Goal: Information Seeking & Learning: Compare options

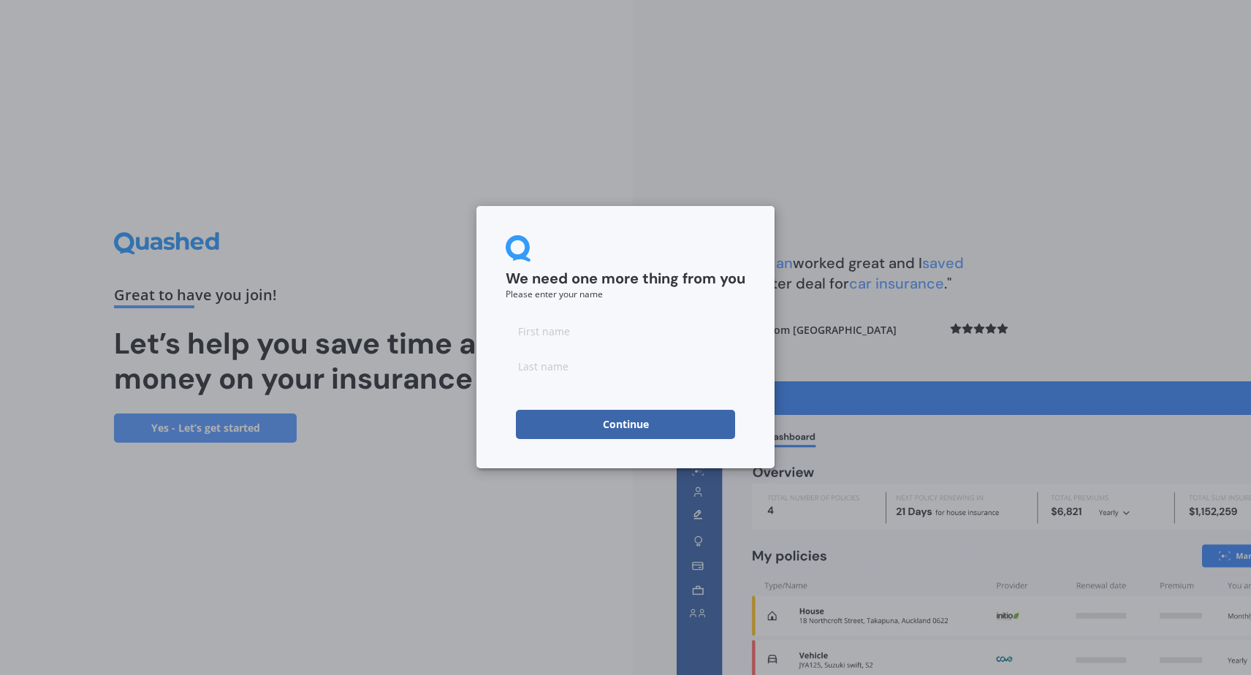
click at [552, 336] on input at bounding box center [626, 331] width 240 height 29
type input "Cat"
type input "Loxton"
click at [647, 424] on button "Continue" at bounding box center [625, 424] width 219 height 29
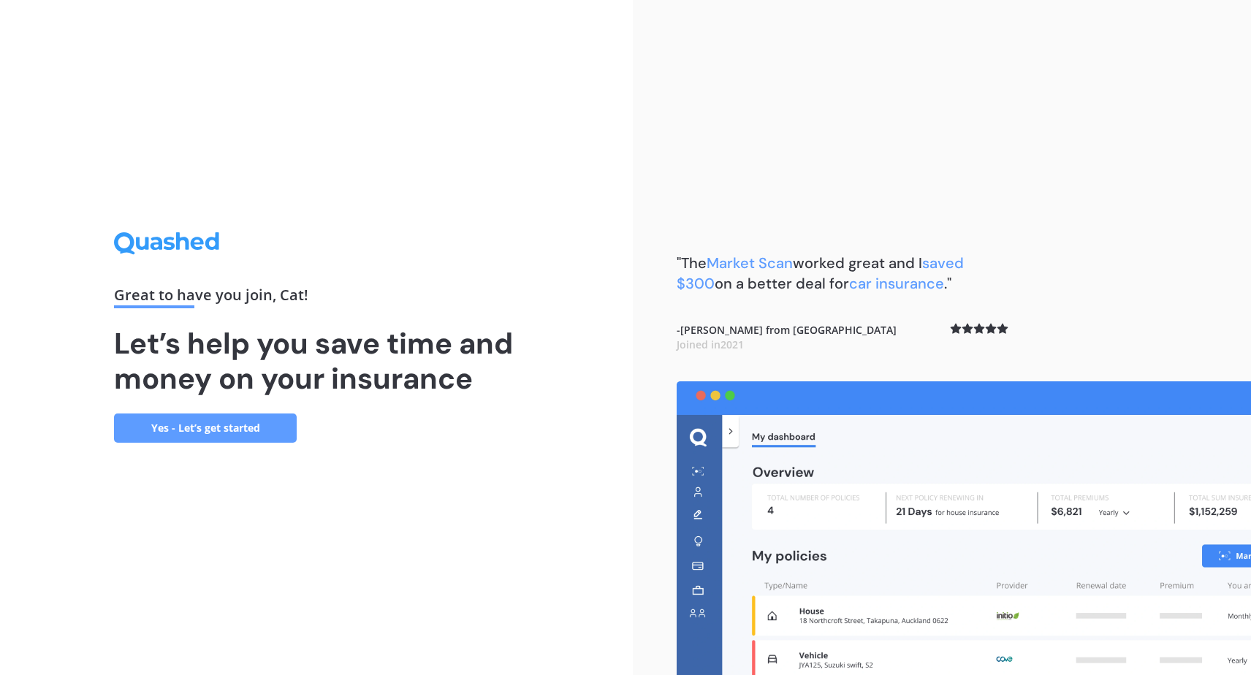
click at [235, 426] on link "Yes - Let’s get started" at bounding box center [205, 428] width 183 height 29
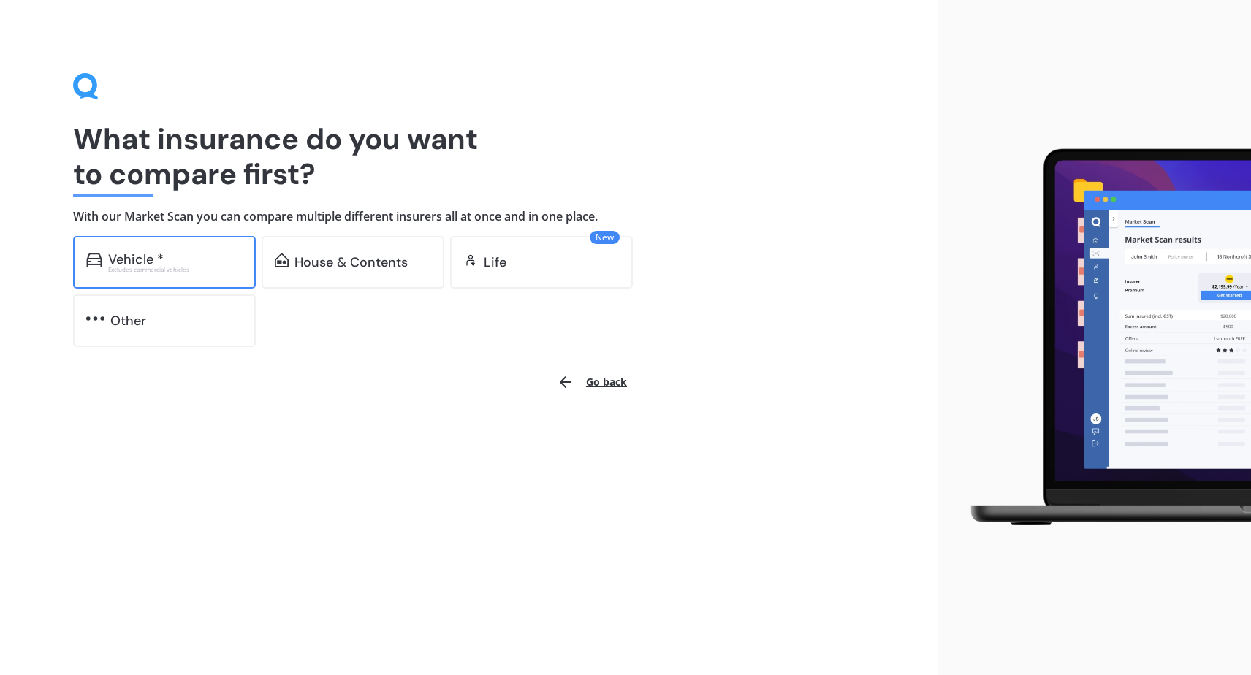
click at [172, 270] on div "Excludes commercial vehicles" at bounding box center [175, 270] width 134 height 6
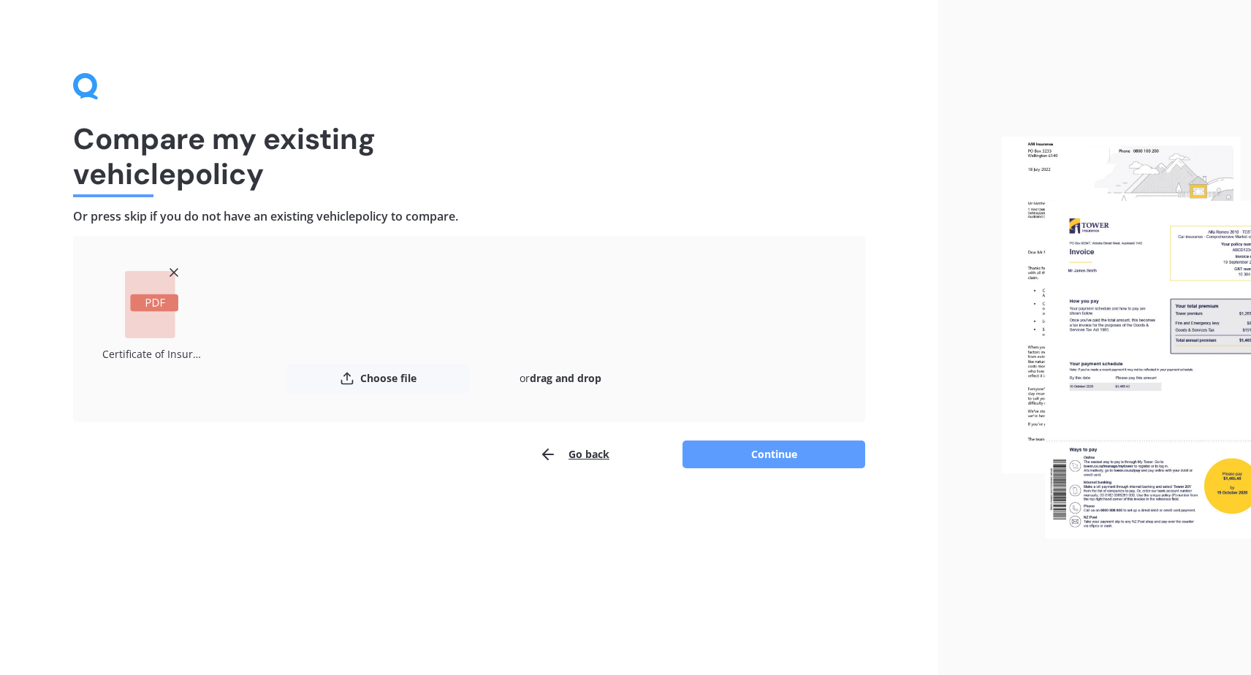
click at [320, 499] on div "Compare my existing vehicle policy Or press skip if you do not have an existing…" at bounding box center [469, 337] width 939 height 675
click at [734, 460] on button "Continue" at bounding box center [774, 455] width 183 height 28
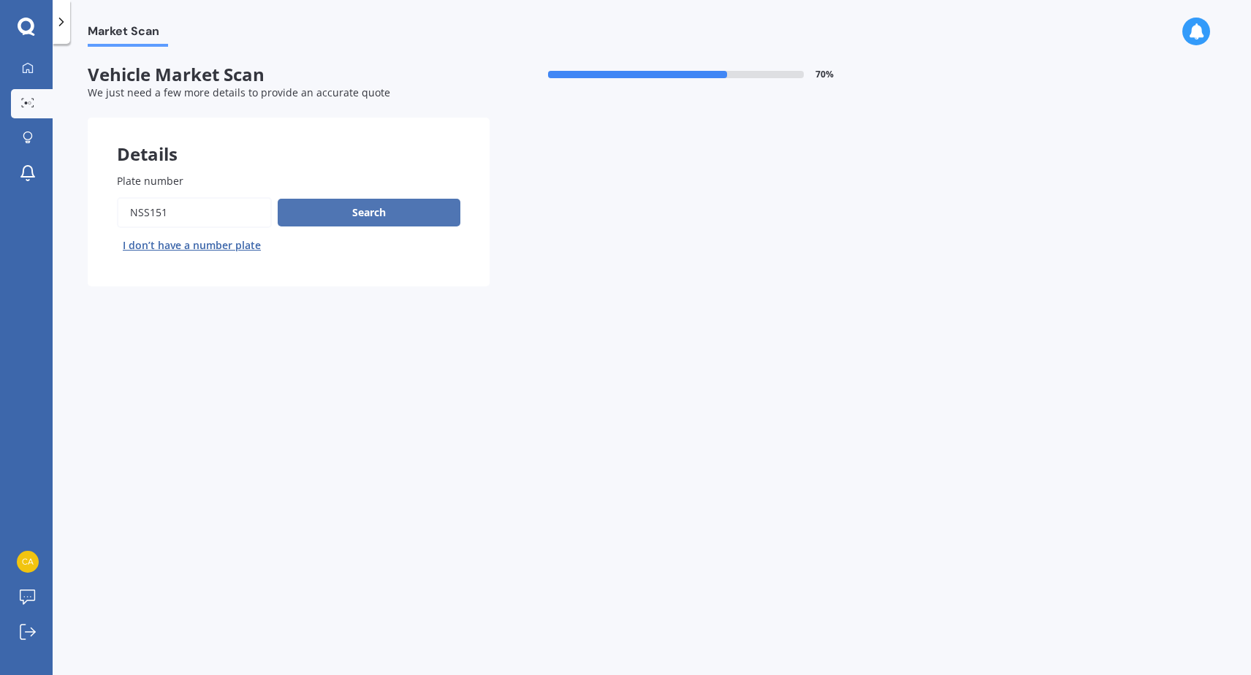
click at [389, 209] on button "Search" at bounding box center [369, 213] width 183 height 28
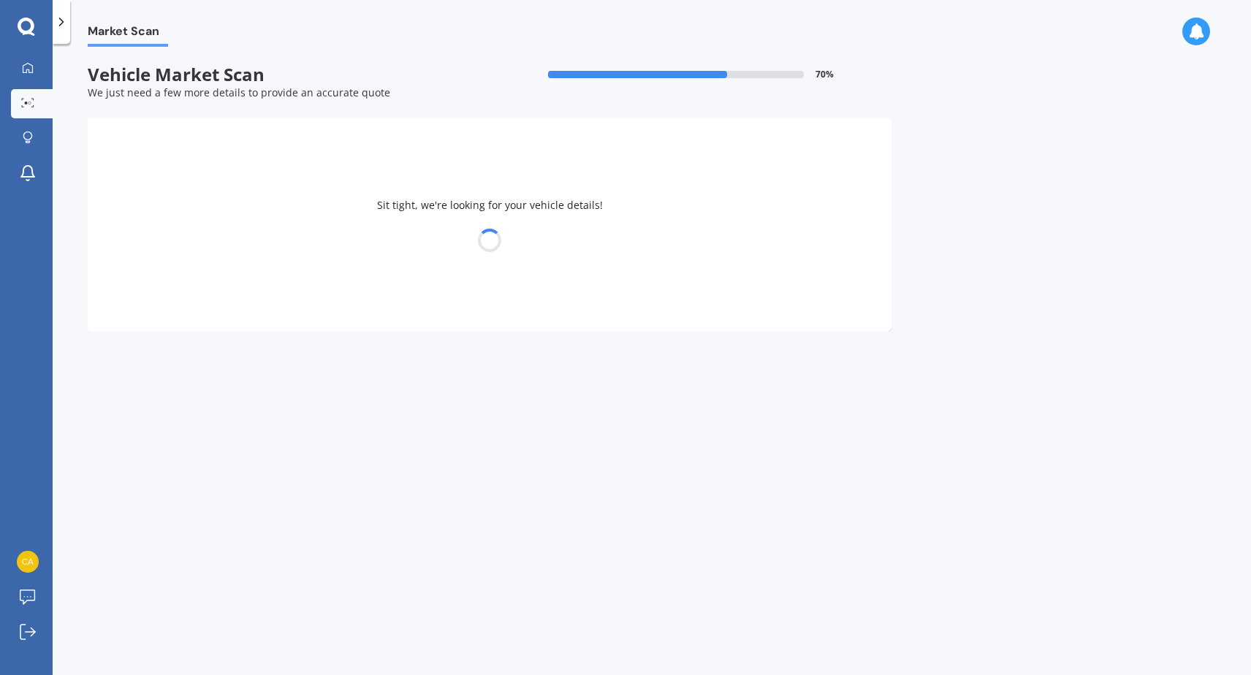
select select "BMW"
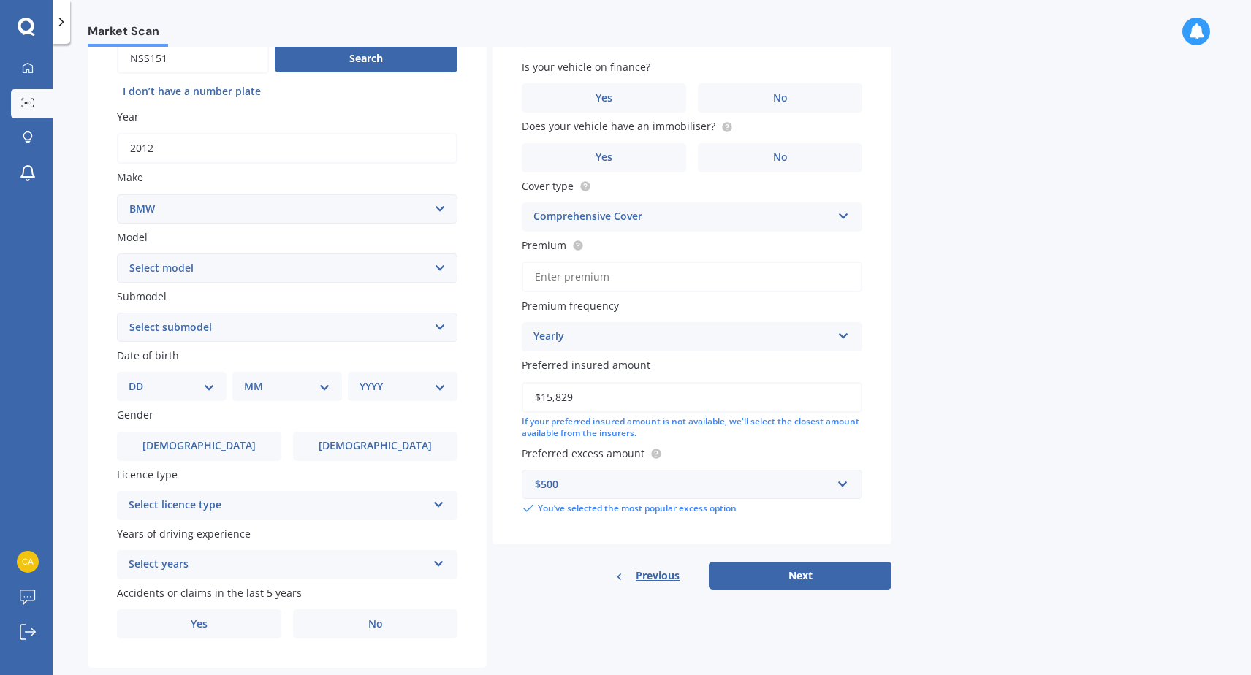
scroll to position [157, 0]
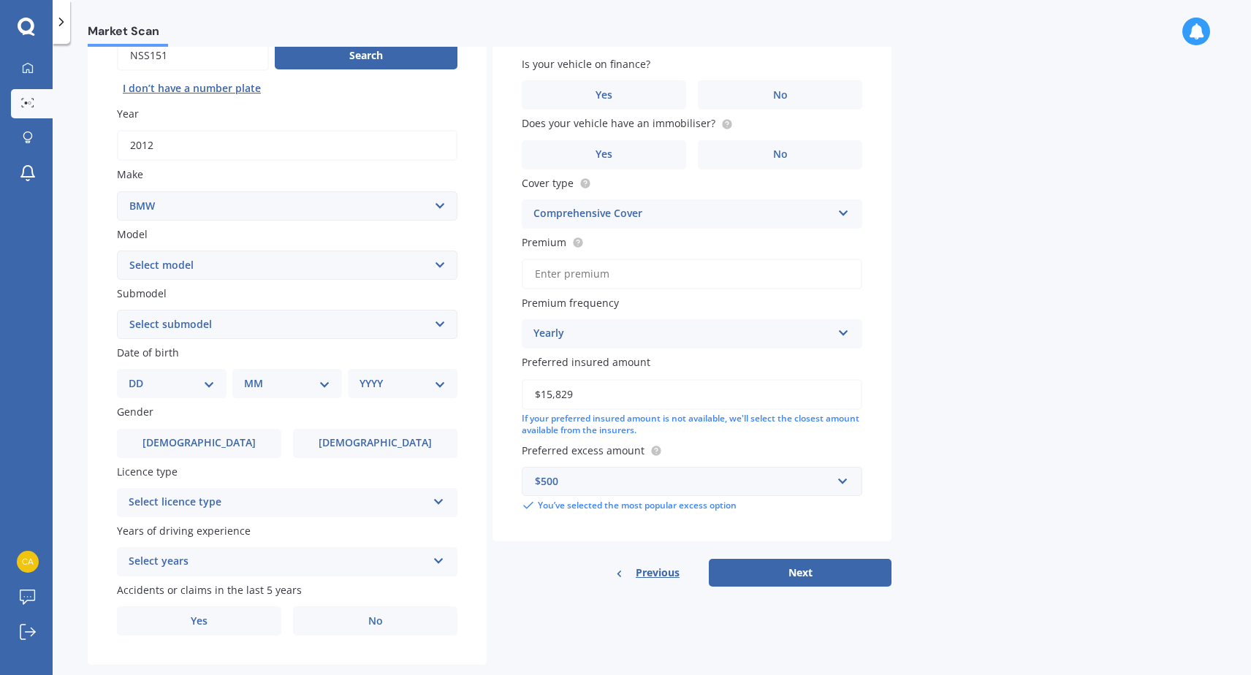
select select "328"
select select "I"
select select "29"
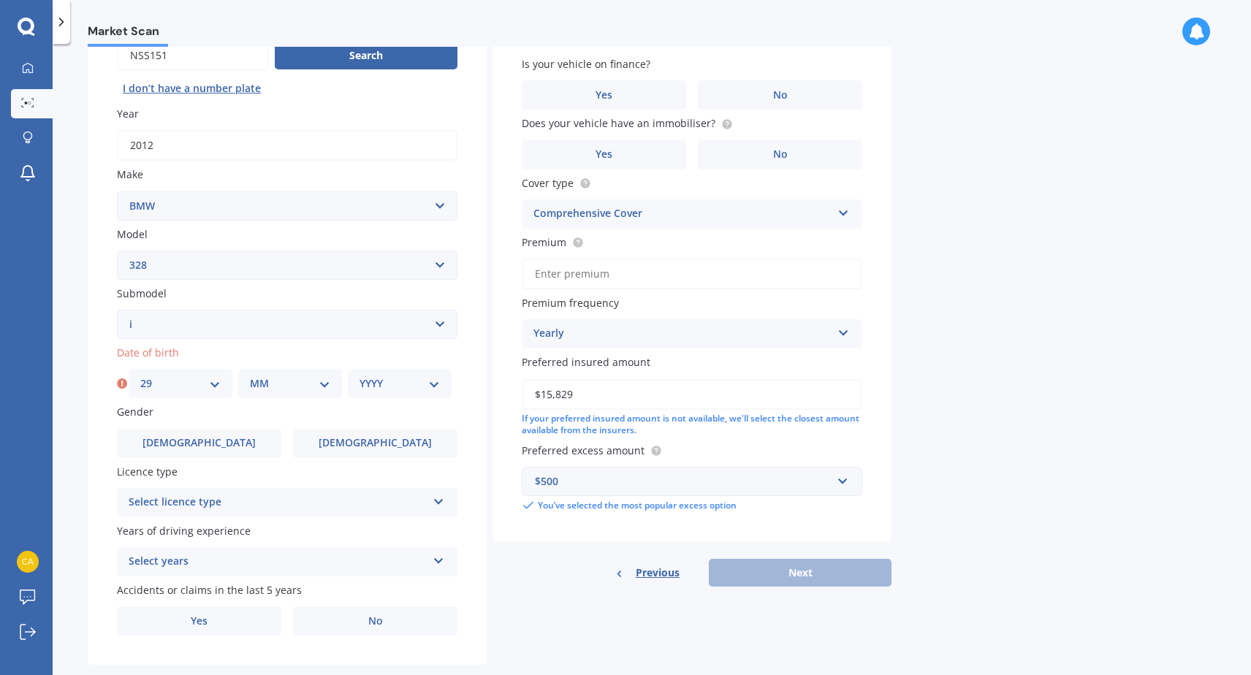
select select "10"
select select "1977"
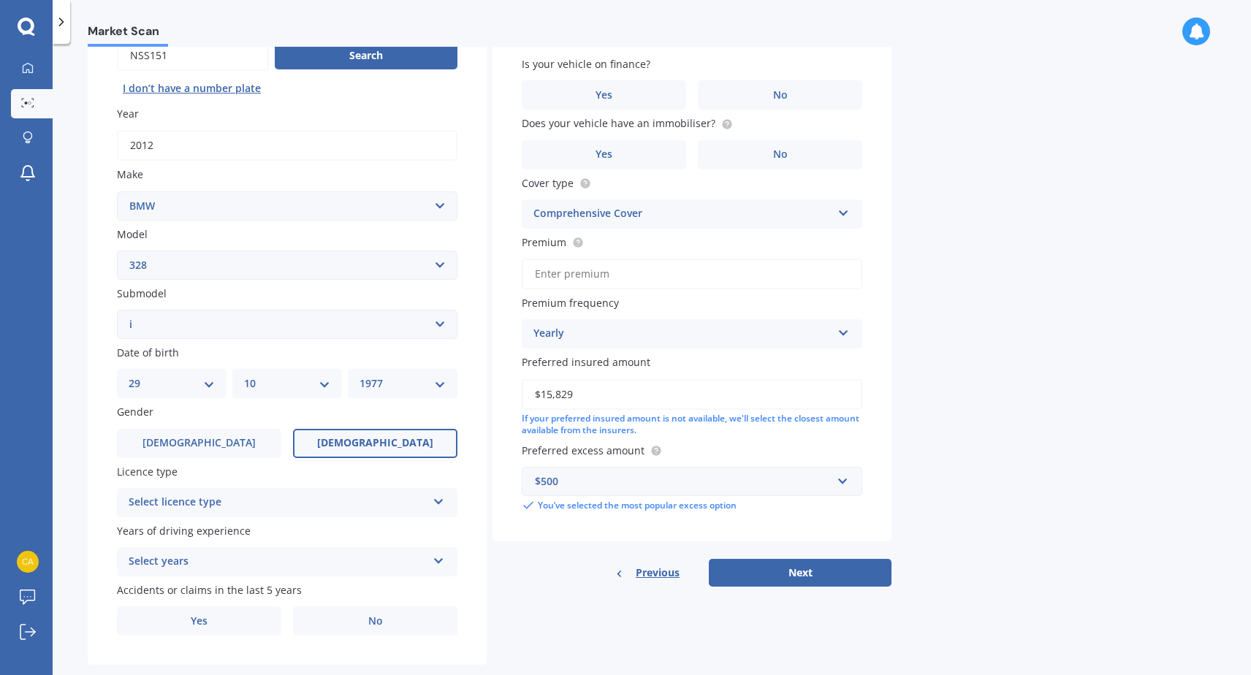
click at [365, 441] on span "[DEMOGRAPHIC_DATA]" at bounding box center [375, 443] width 116 height 12
click at [0, 0] on input "[DEMOGRAPHIC_DATA]" at bounding box center [0, 0] width 0 height 0
click at [312, 498] on div "Select licence type" at bounding box center [278, 503] width 298 height 18
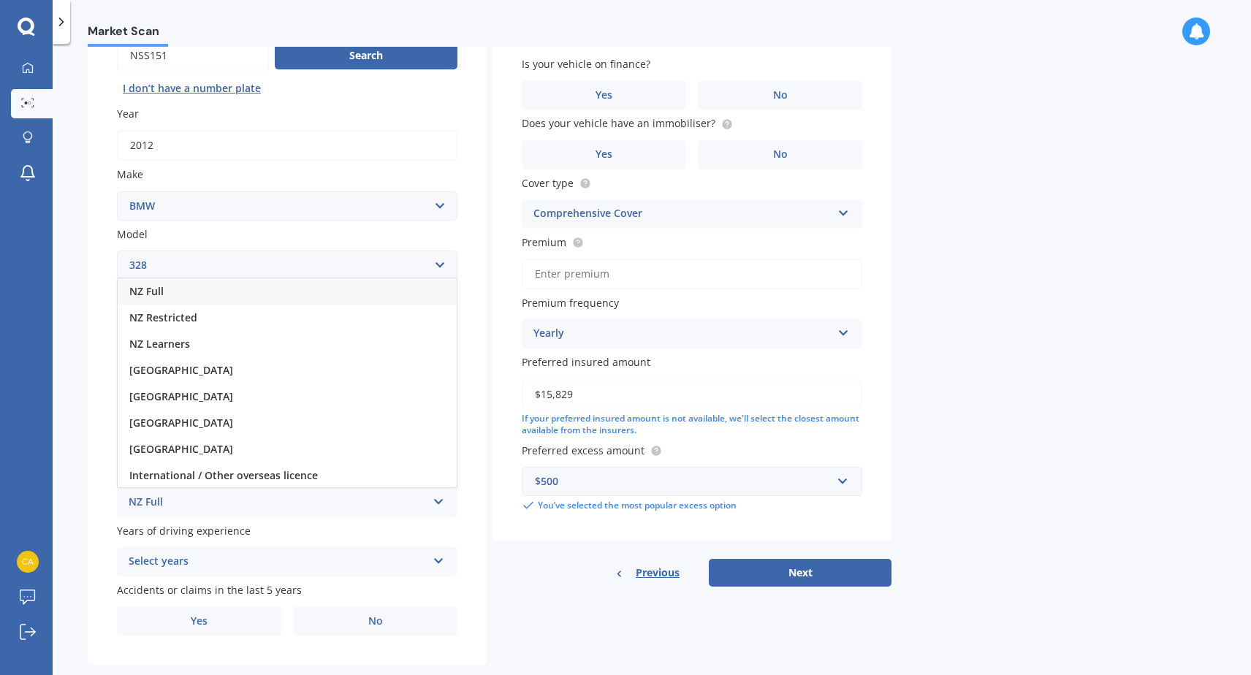
click at [191, 288] on div "NZ Full" at bounding box center [287, 291] width 339 height 26
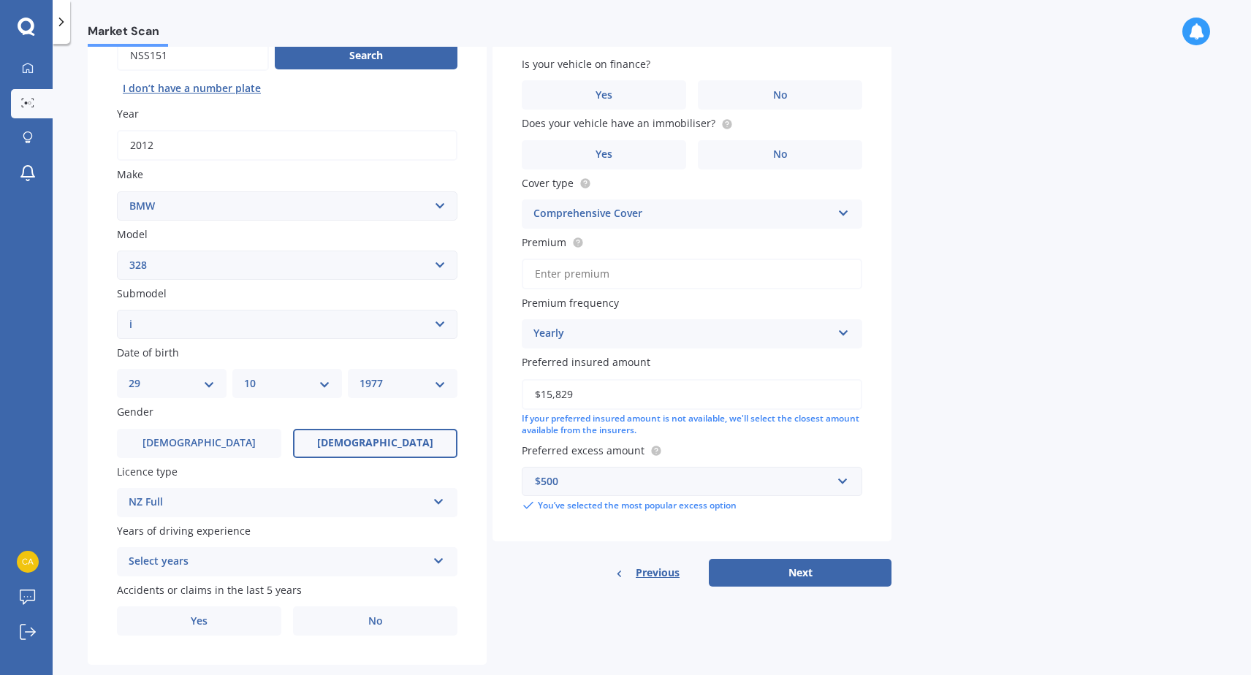
click at [240, 556] on div "Select years" at bounding box center [278, 562] width 298 height 18
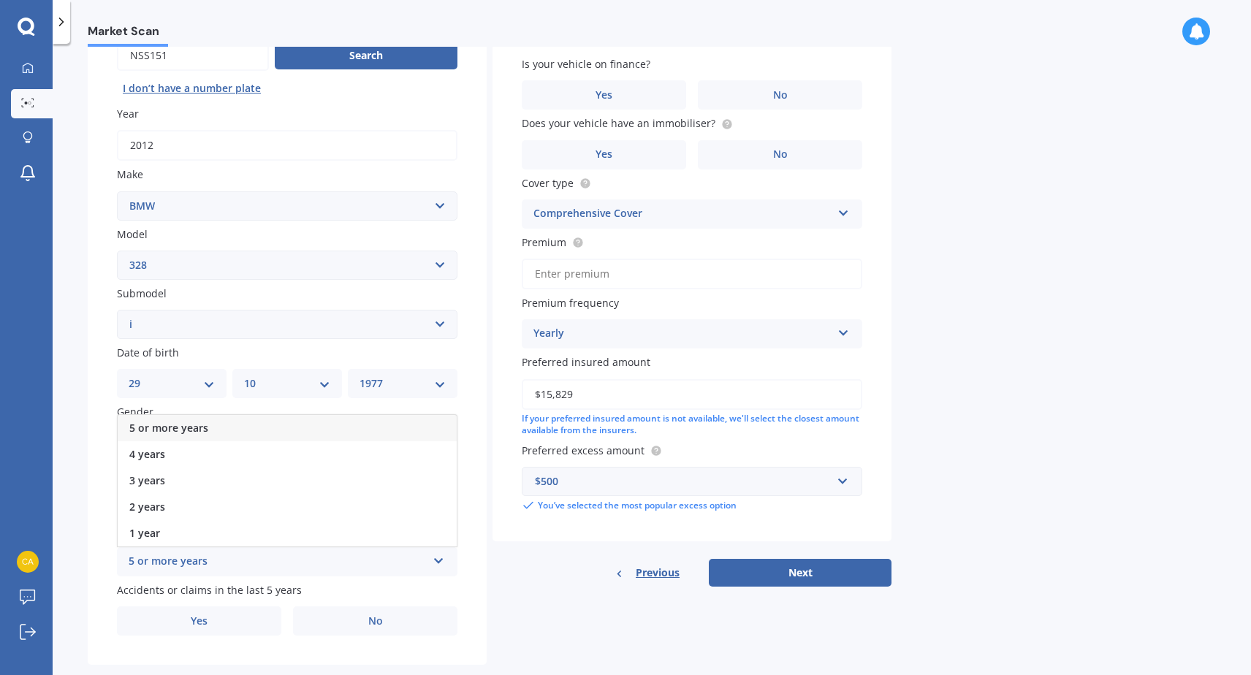
click at [204, 423] on span "5 or more years" at bounding box center [168, 428] width 79 height 14
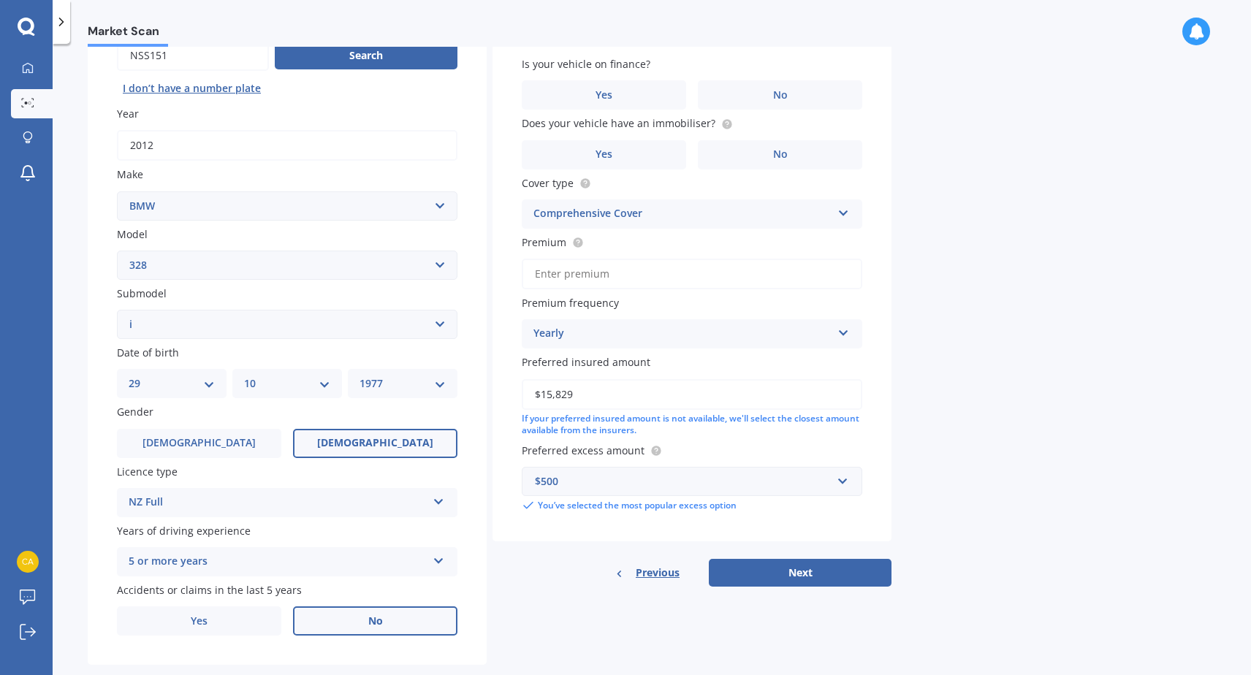
click at [355, 612] on label "No" at bounding box center [375, 621] width 164 height 29
click at [0, 0] on input "No" at bounding box center [0, 0] width 0 height 0
click at [784, 93] on span "No" at bounding box center [780, 95] width 15 height 12
click at [0, 0] on input "No" at bounding box center [0, 0] width 0 height 0
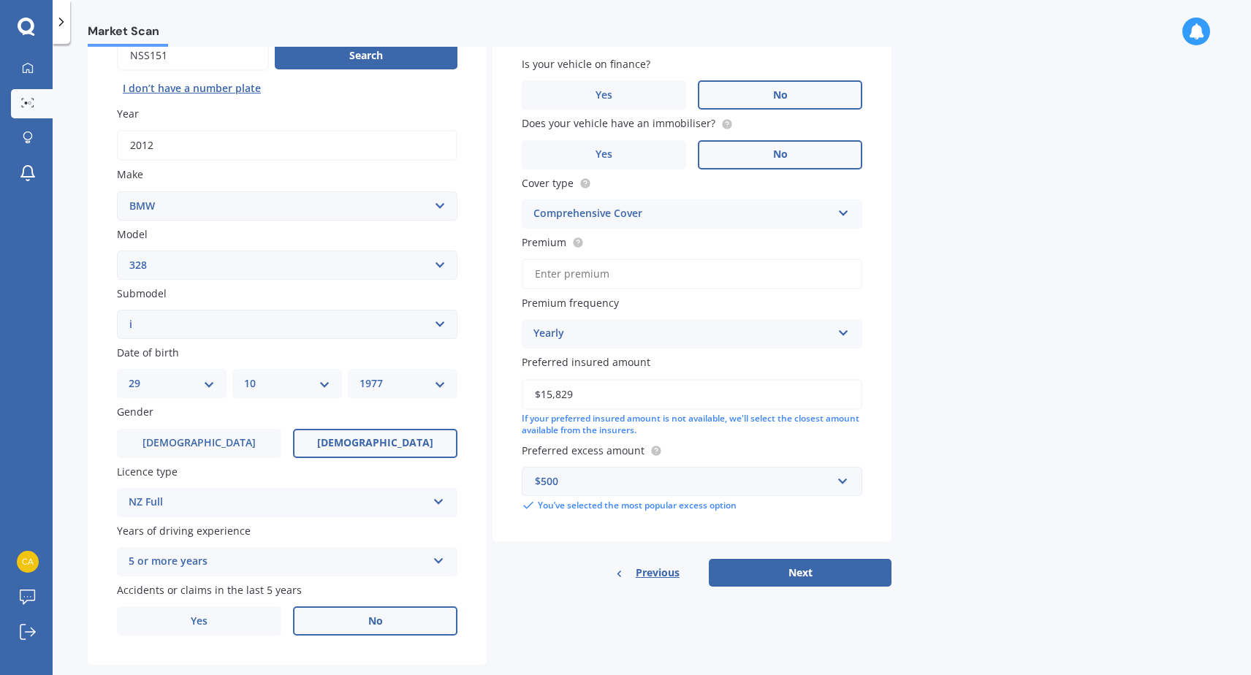
click at [791, 156] on label "No" at bounding box center [780, 154] width 164 height 29
click at [0, 0] on input "No" at bounding box center [0, 0] width 0 height 0
click at [673, 216] on div "Comprehensive Cover" at bounding box center [683, 214] width 298 height 18
click at [607, 243] on span "Comprehensive Cover" at bounding box center [588, 242] width 109 height 14
drag, startPoint x: 618, startPoint y: 273, endPoint x: 550, endPoint y: 266, distance: 68.4
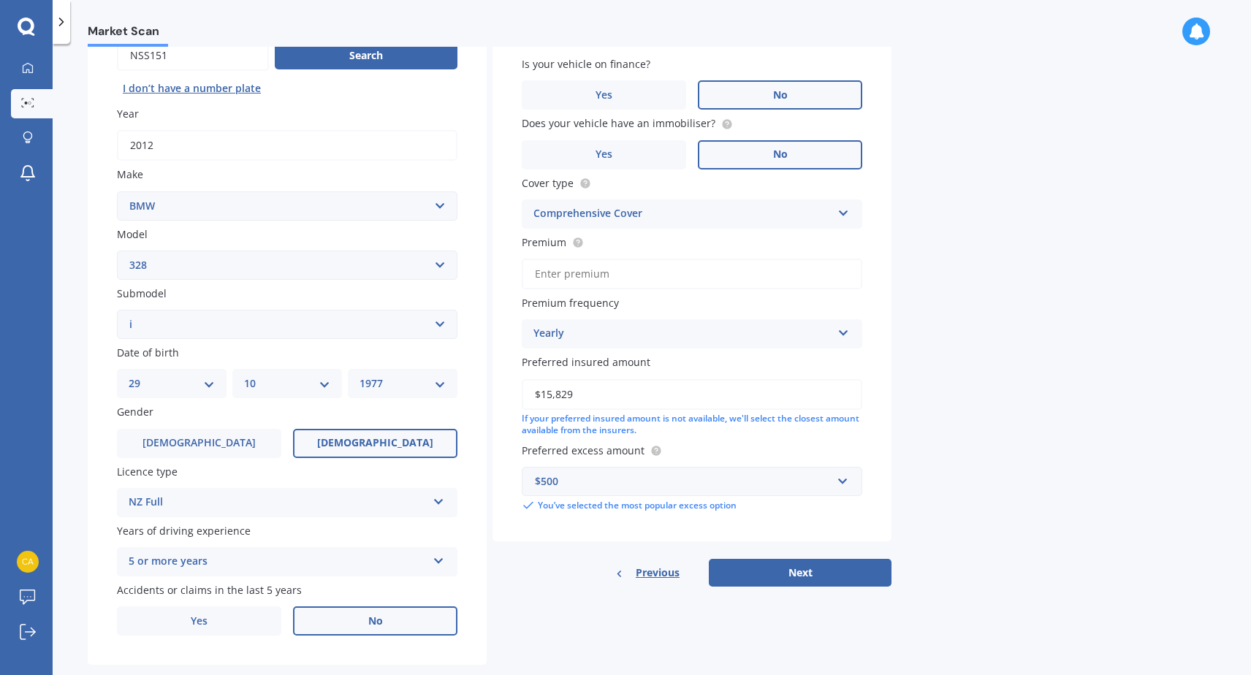
click at [550, 266] on input "Premium" at bounding box center [692, 274] width 341 height 31
type input "$1,091.00"
click at [606, 398] on input "$15,829" at bounding box center [692, 394] width 341 height 31
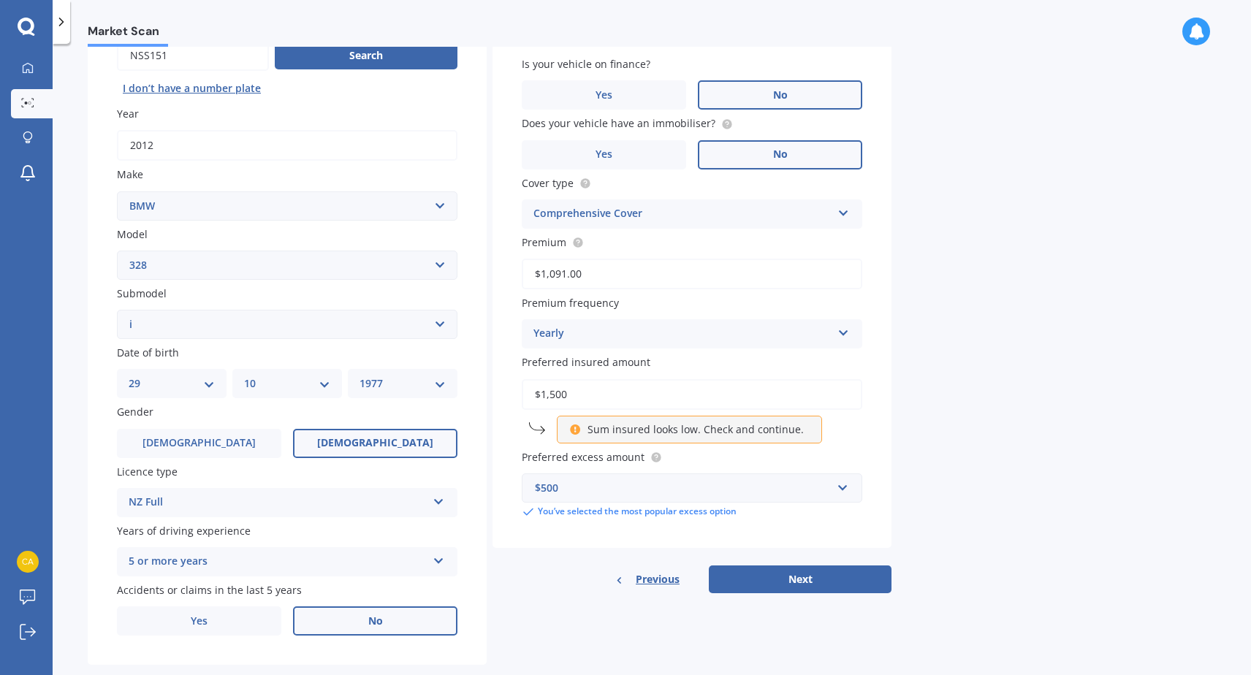
type input "$15,000"
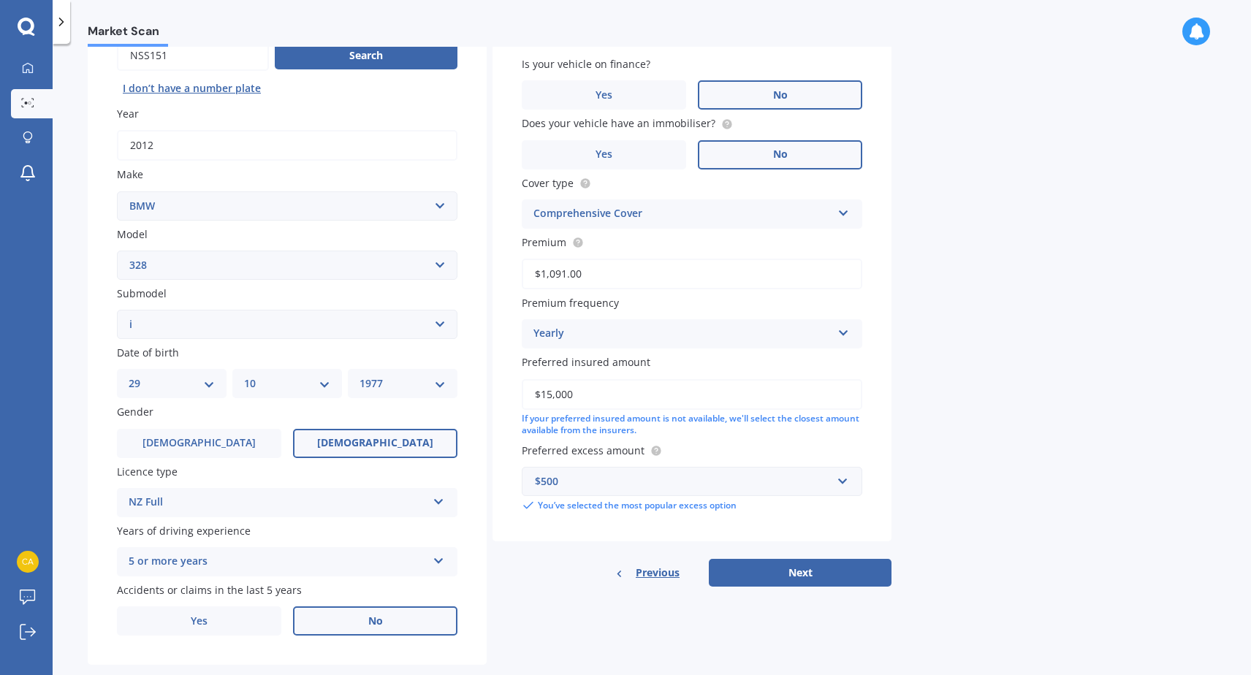
click at [637, 484] on div "$500" at bounding box center [683, 482] width 297 height 16
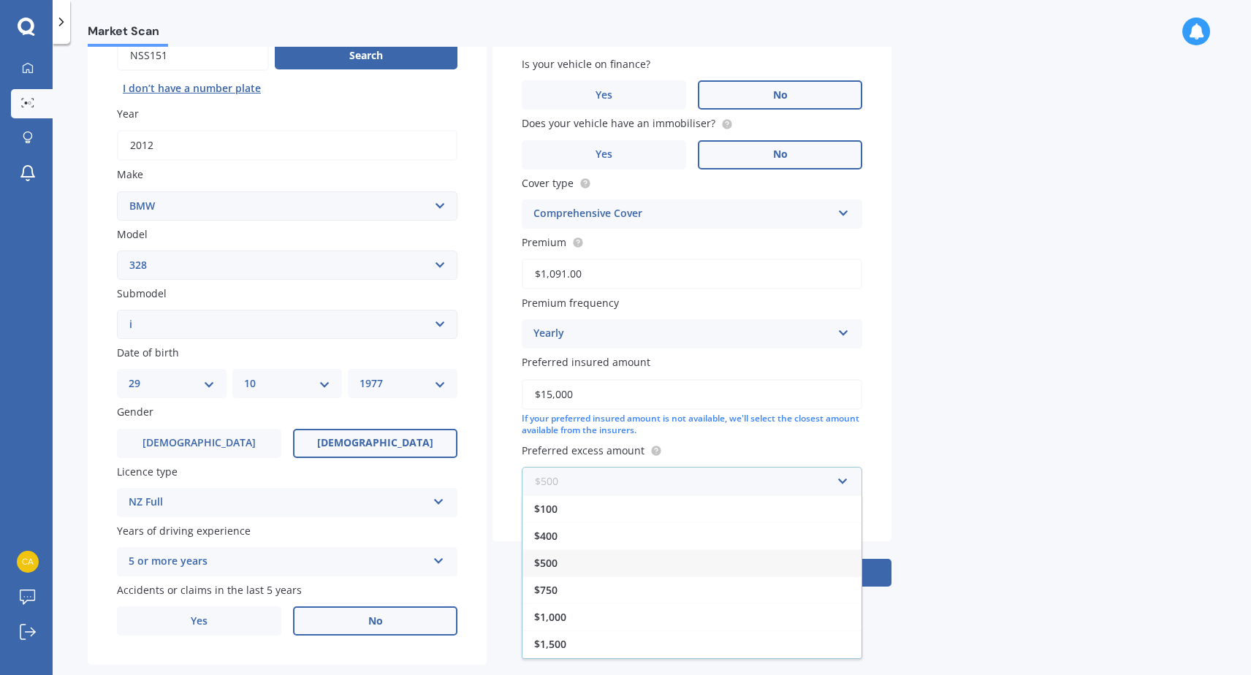
click at [637, 484] on input "text" at bounding box center [686, 482] width 327 height 28
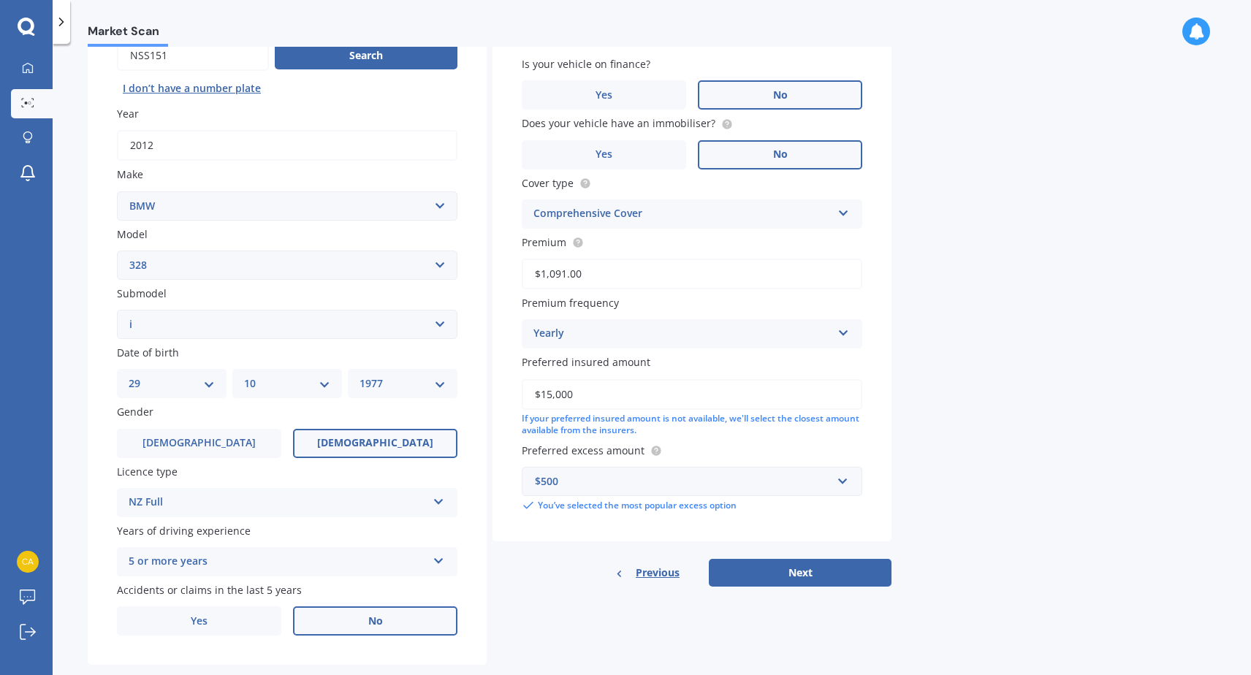
click at [911, 471] on div "Market Scan Vehicle Market Scan 70 % We just need a few more details to provide…" at bounding box center [652, 363] width 1199 height 632
click at [768, 475] on div "$500" at bounding box center [683, 482] width 297 height 16
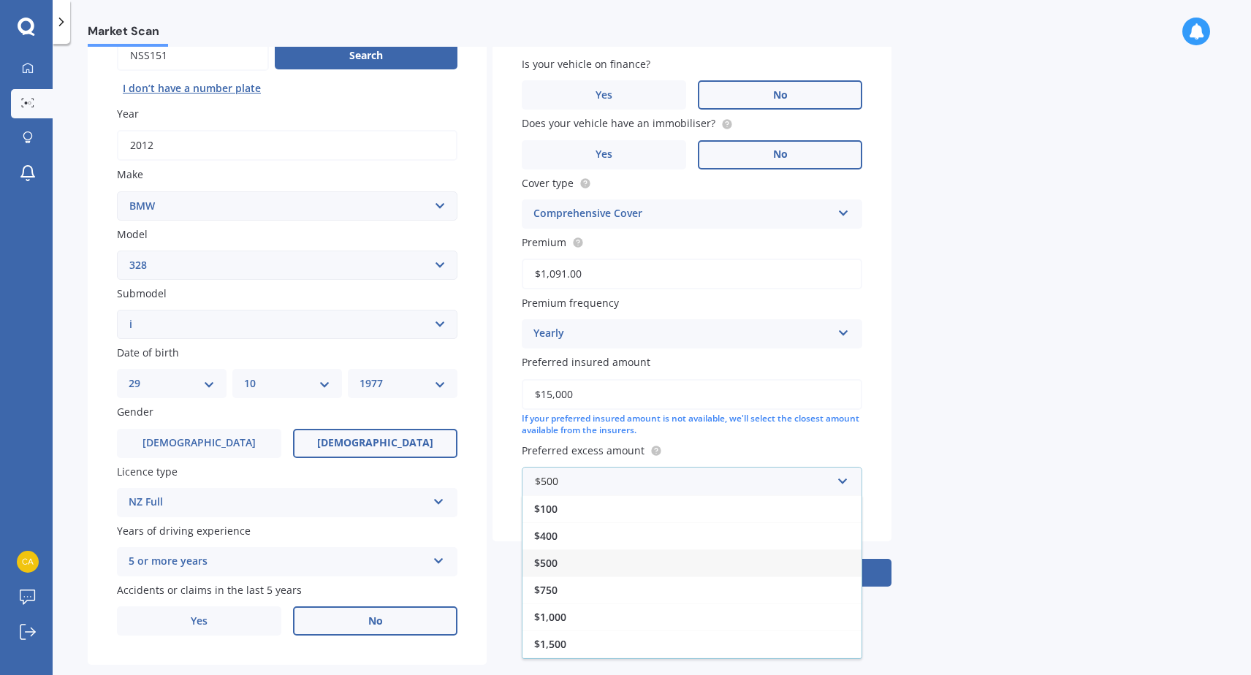
click at [581, 562] on div "$500" at bounding box center [692, 563] width 339 height 27
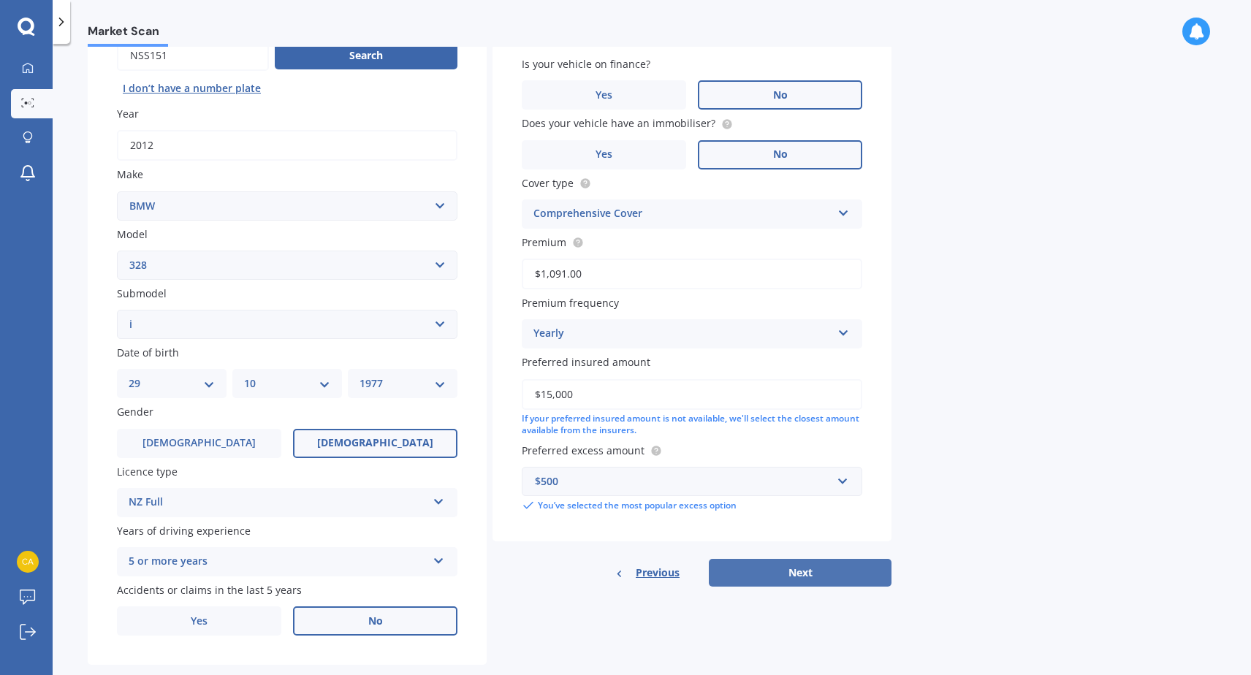
click at [806, 566] on button "Next" at bounding box center [800, 573] width 183 height 28
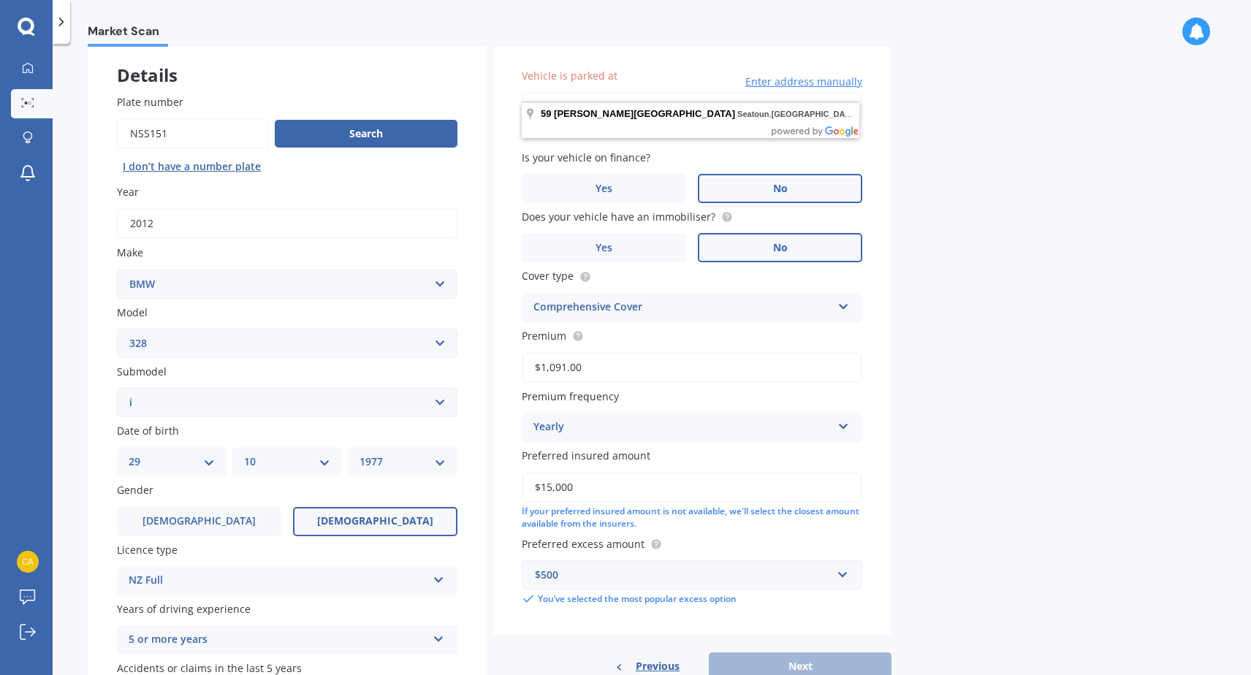
scroll to position [38, 0]
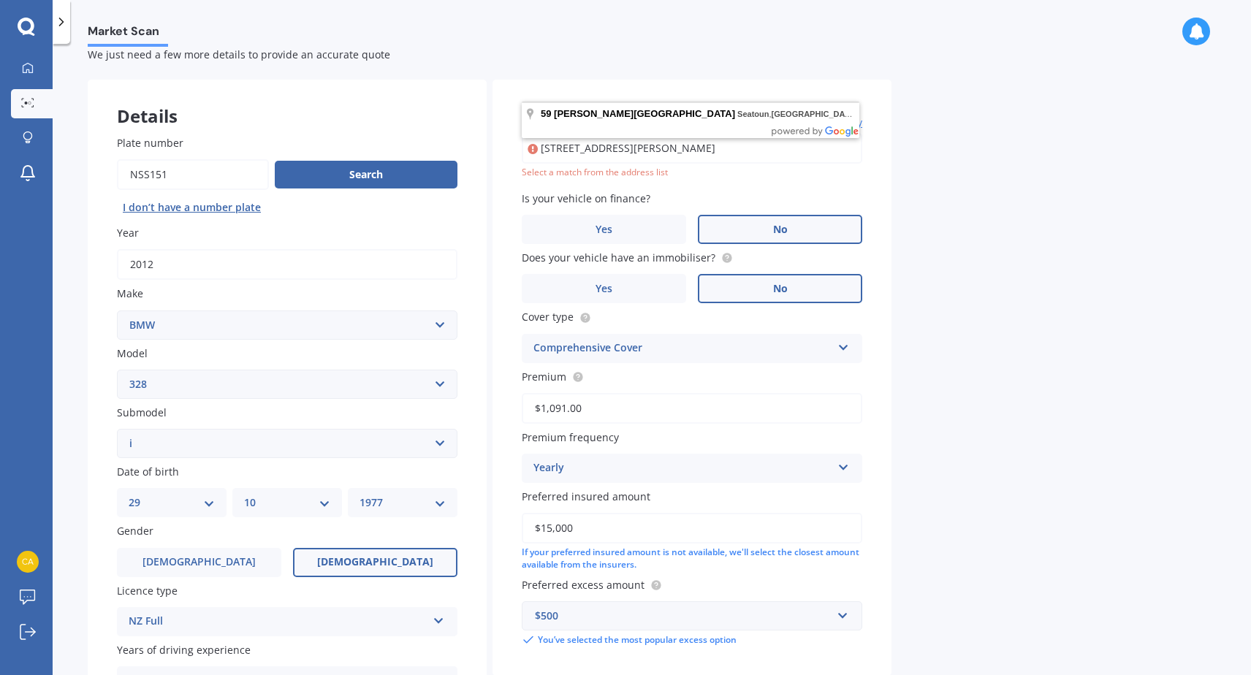
click at [775, 158] on input "[STREET_ADDRESS][PERSON_NAME]" at bounding box center [692, 148] width 341 height 31
click at [1014, 189] on div "Market Scan Vehicle Market Scan 70 % We just need a few more details to provide…" at bounding box center [652, 363] width 1199 height 632
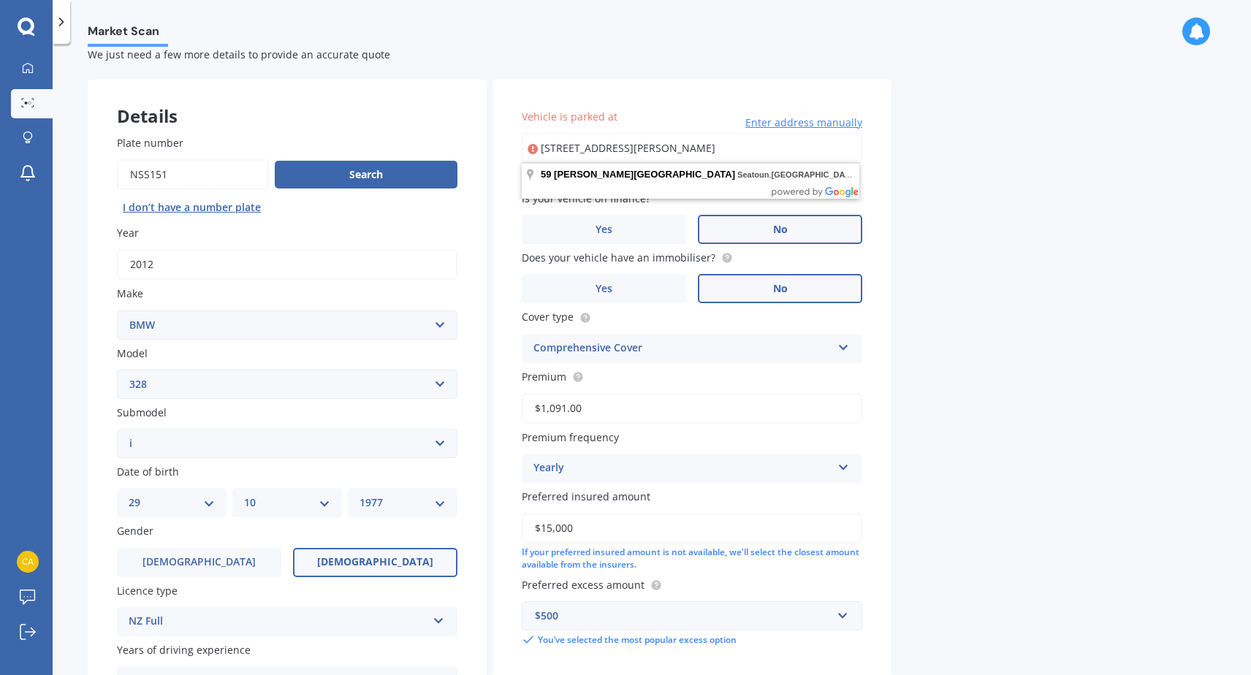
click at [607, 151] on input "[STREET_ADDRESS][PERSON_NAME]" at bounding box center [692, 148] width 341 height 31
click at [761, 149] on input "[STREET_ADDRESS][PERSON_NAME]" at bounding box center [692, 148] width 341 height 31
type input "[STREET_ADDRESS][PERSON_NAME]"
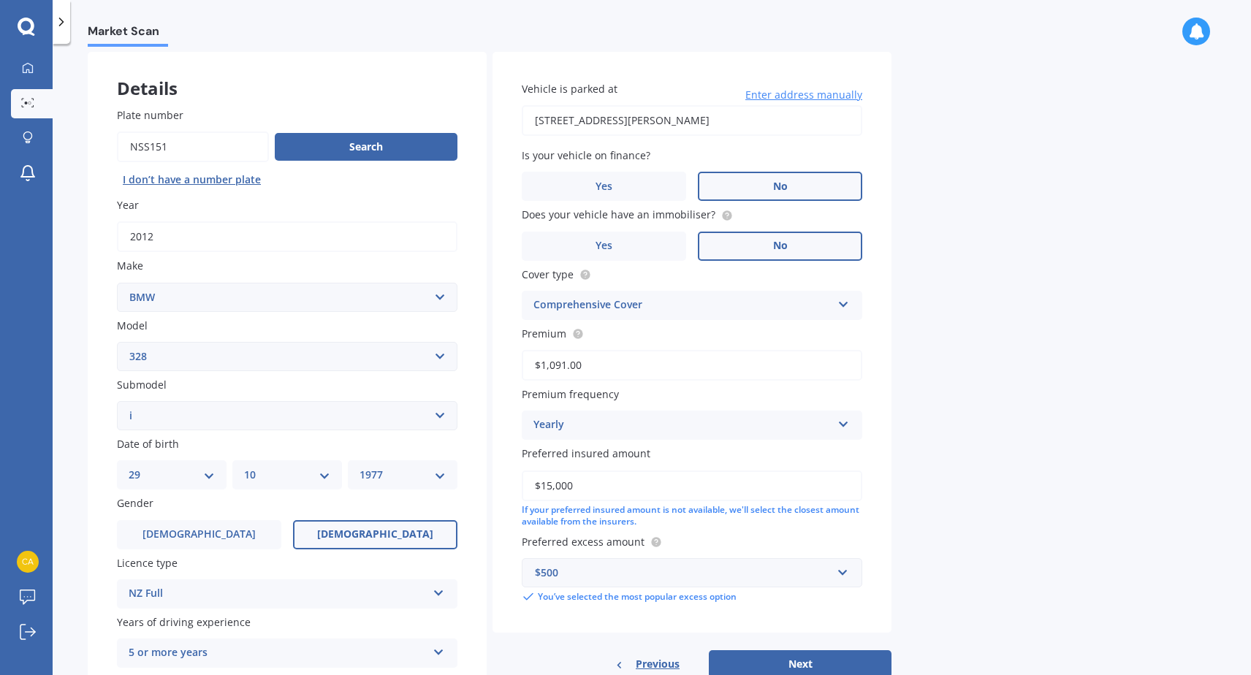
scroll to position [180, 0]
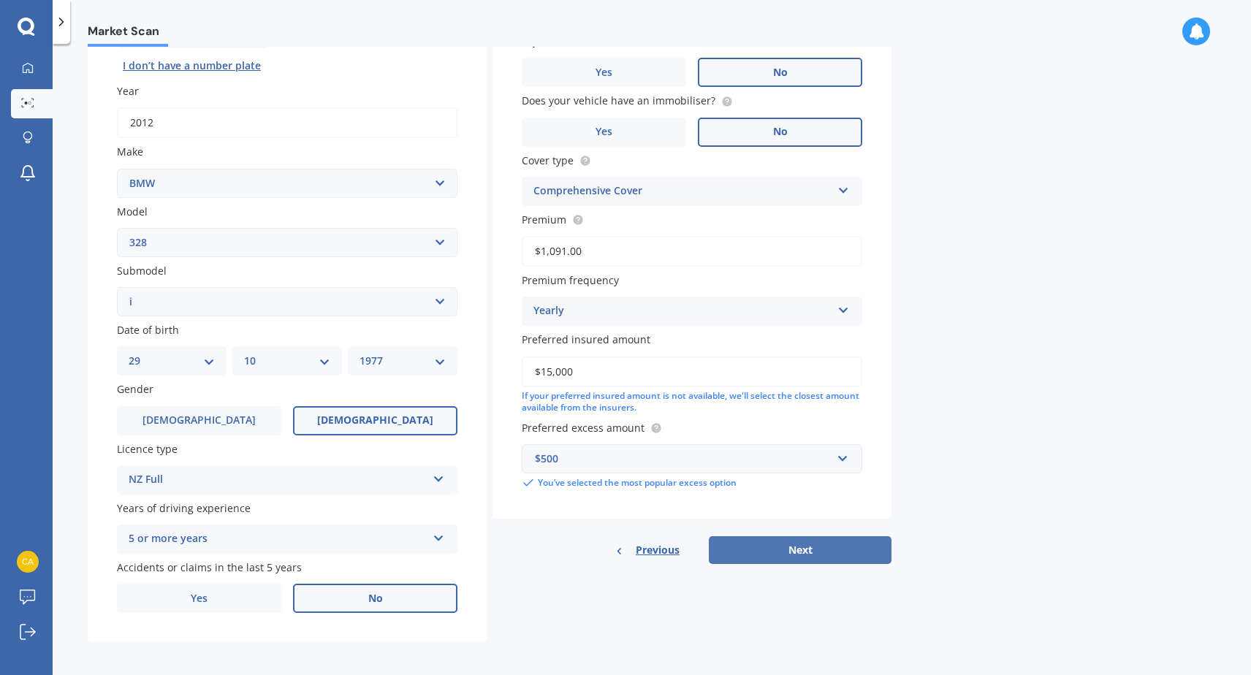
click at [770, 544] on button "Next" at bounding box center [800, 551] width 183 height 28
select select "29"
select select "10"
select select "1977"
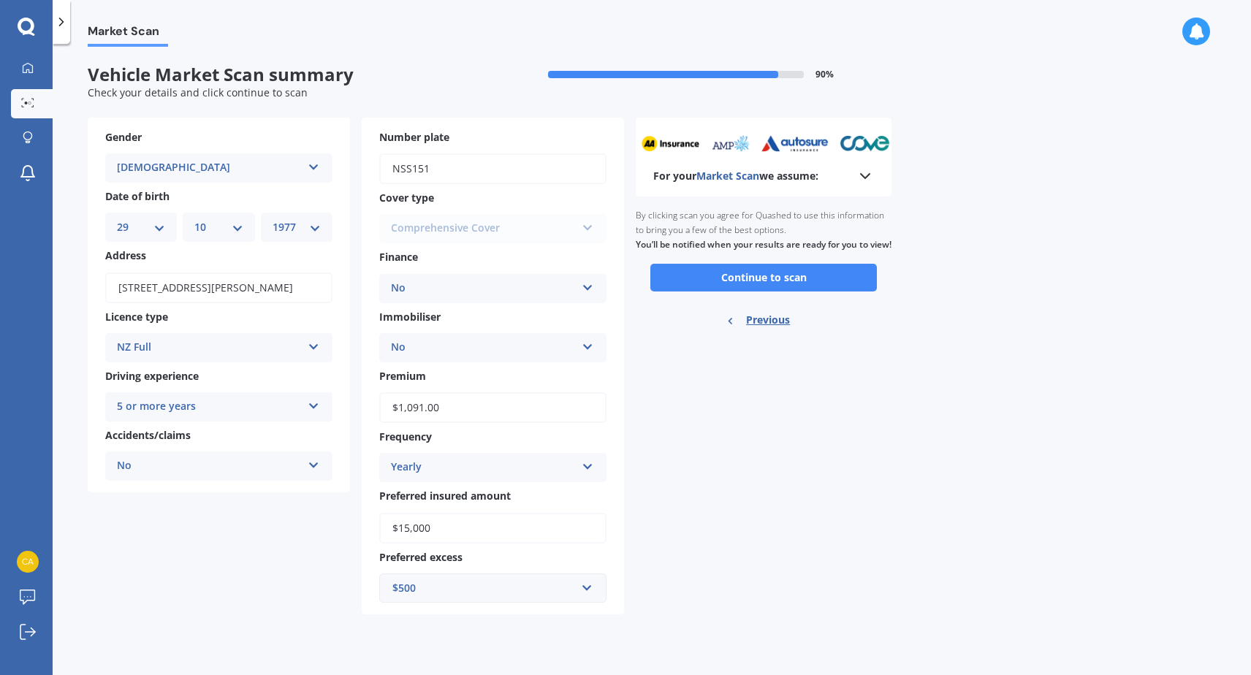
scroll to position [0, 0]
click at [814, 292] on button "Continue to scan" at bounding box center [764, 278] width 227 height 28
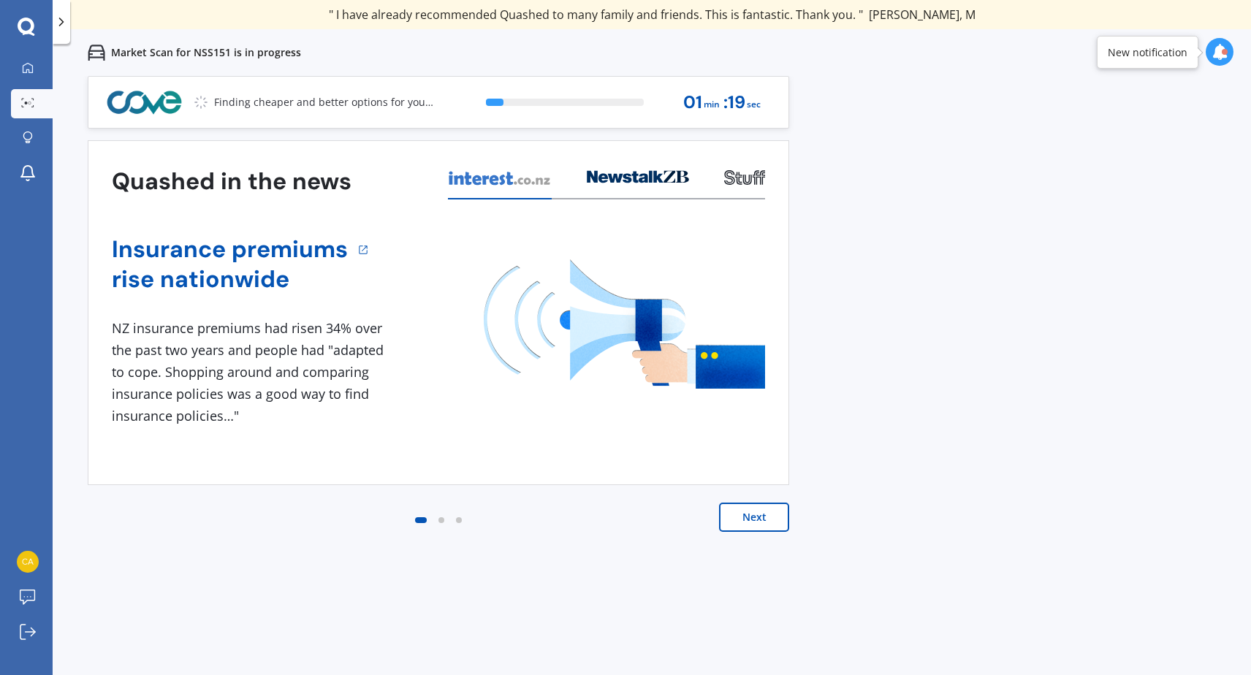
click at [764, 521] on button "Next" at bounding box center [754, 517] width 70 height 29
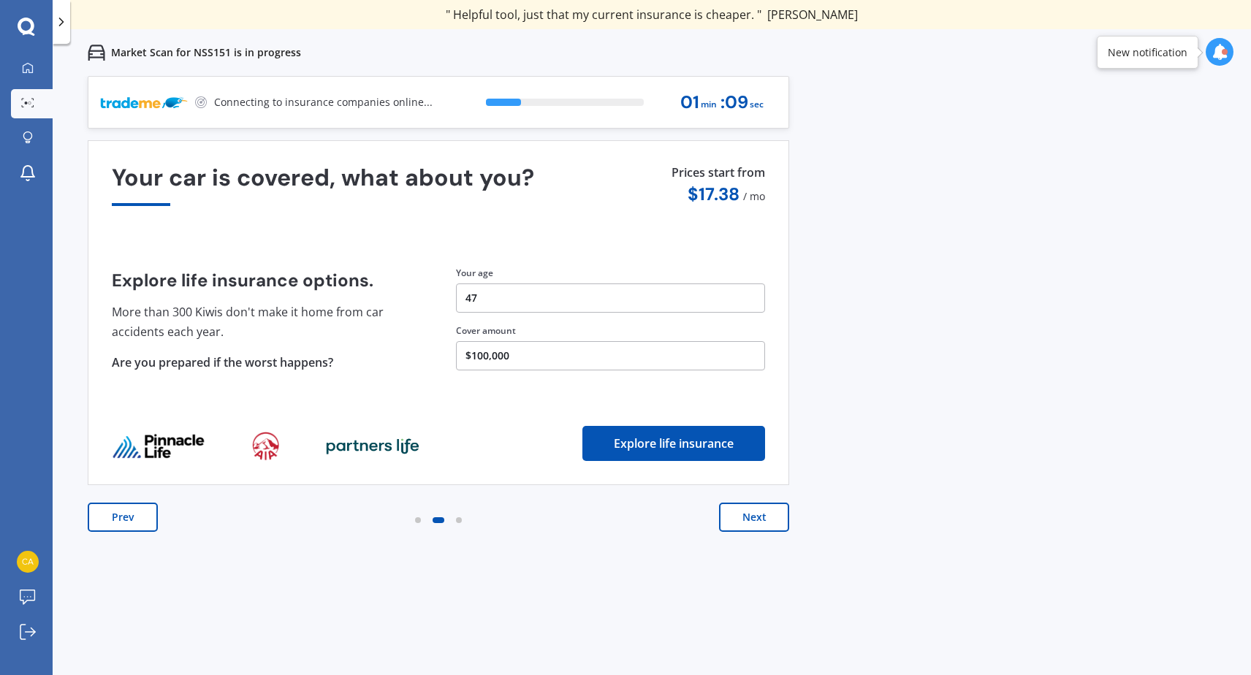
click at [776, 538] on div "Prev Next" at bounding box center [439, 532] width 702 height 58
click at [737, 517] on button "Next" at bounding box center [754, 517] width 70 height 29
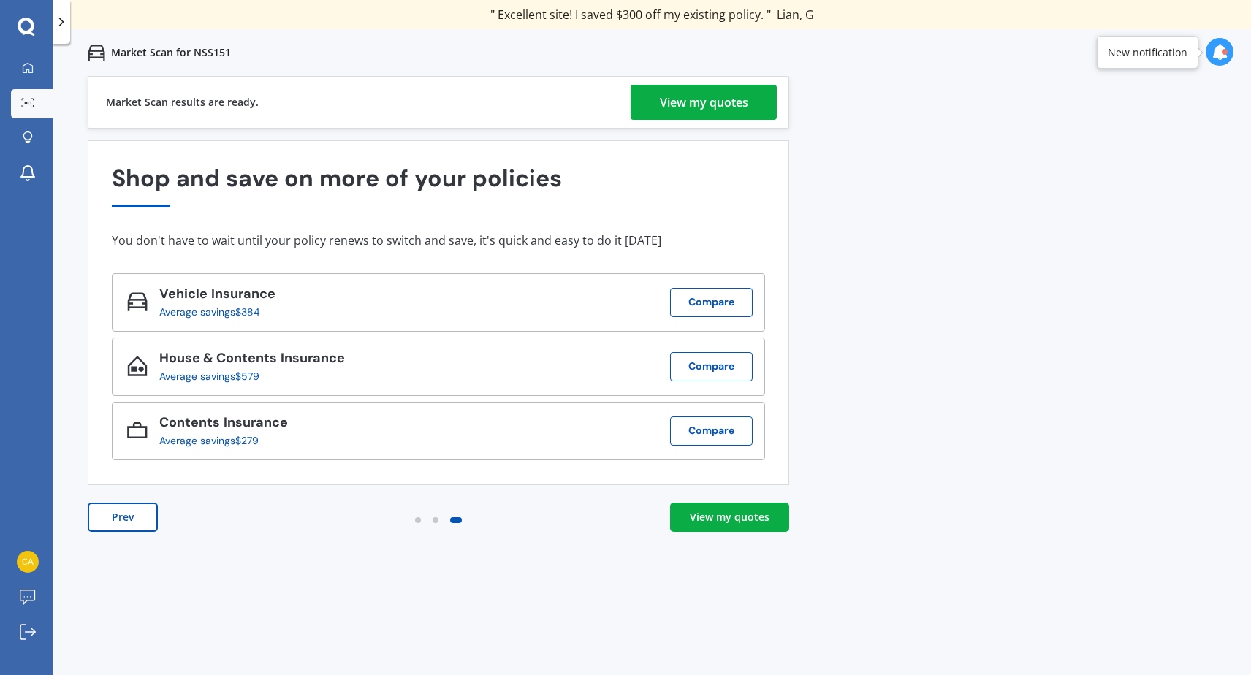
click at [686, 101] on div "View my quotes" at bounding box center [704, 102] width 88 height 35
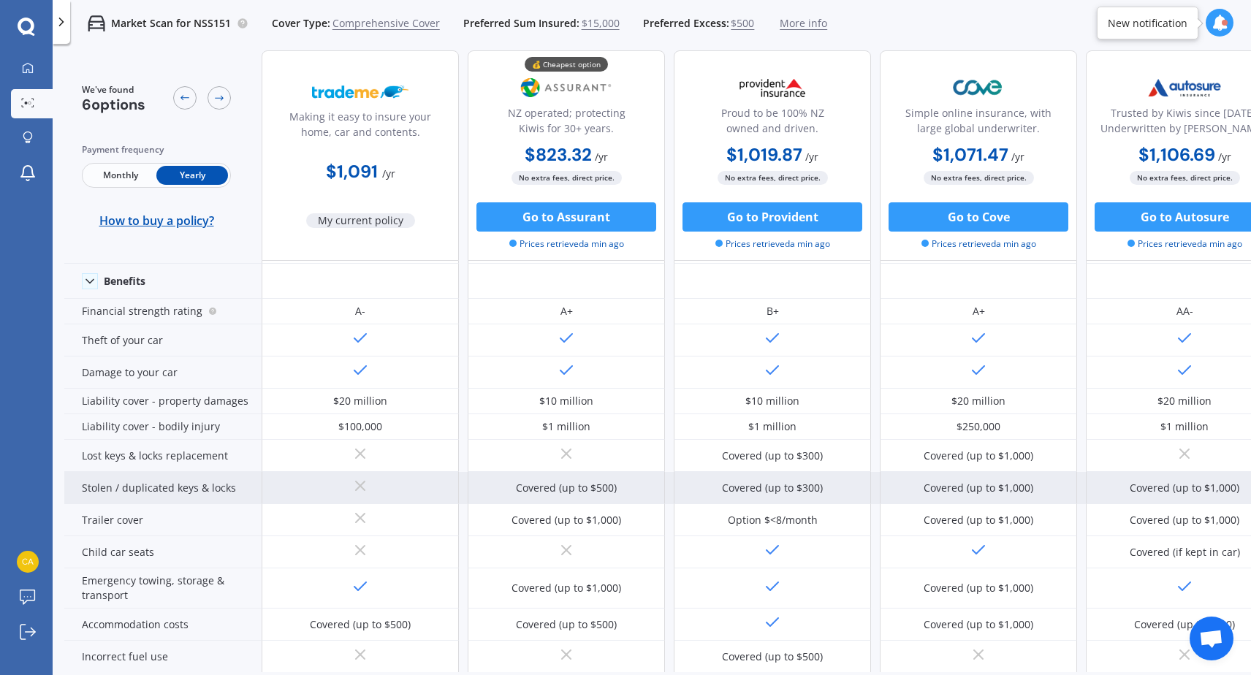
scroll to position [62, 0]
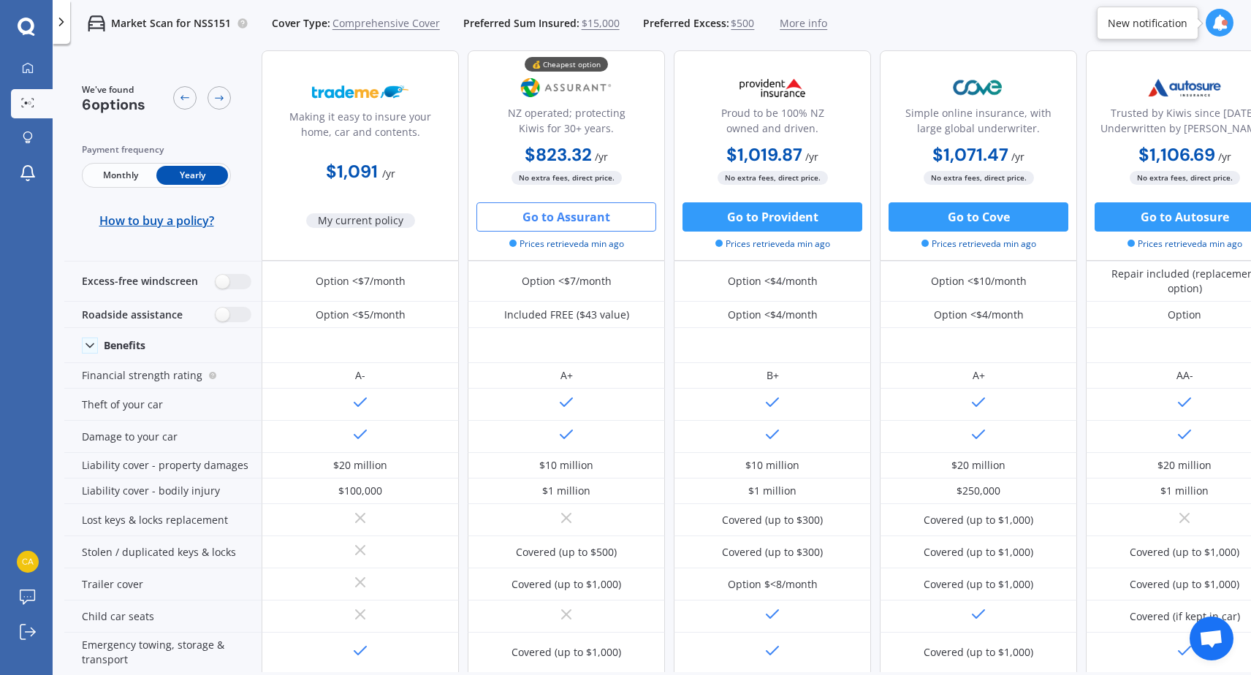
click at [602, 211] on button "Go to Assurant" at bounding box center [567, 216] width 180 height 29
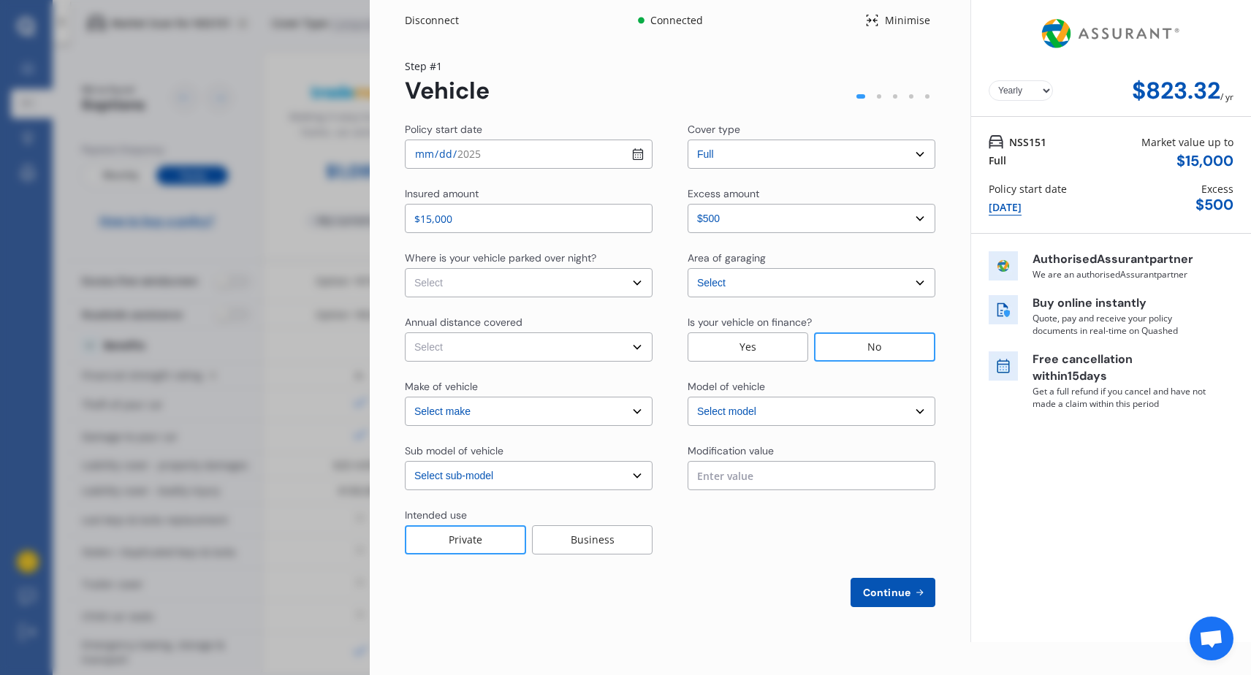
select select "BMW"
select select "I"
select select "328"
click at [1022, 211] on div "[DATE]" at bounding box center [1005, 208] width 33 height 16
click at [1022, 207] on div "[DATE]" at bounding box center [1005, 208] width 33 height 16
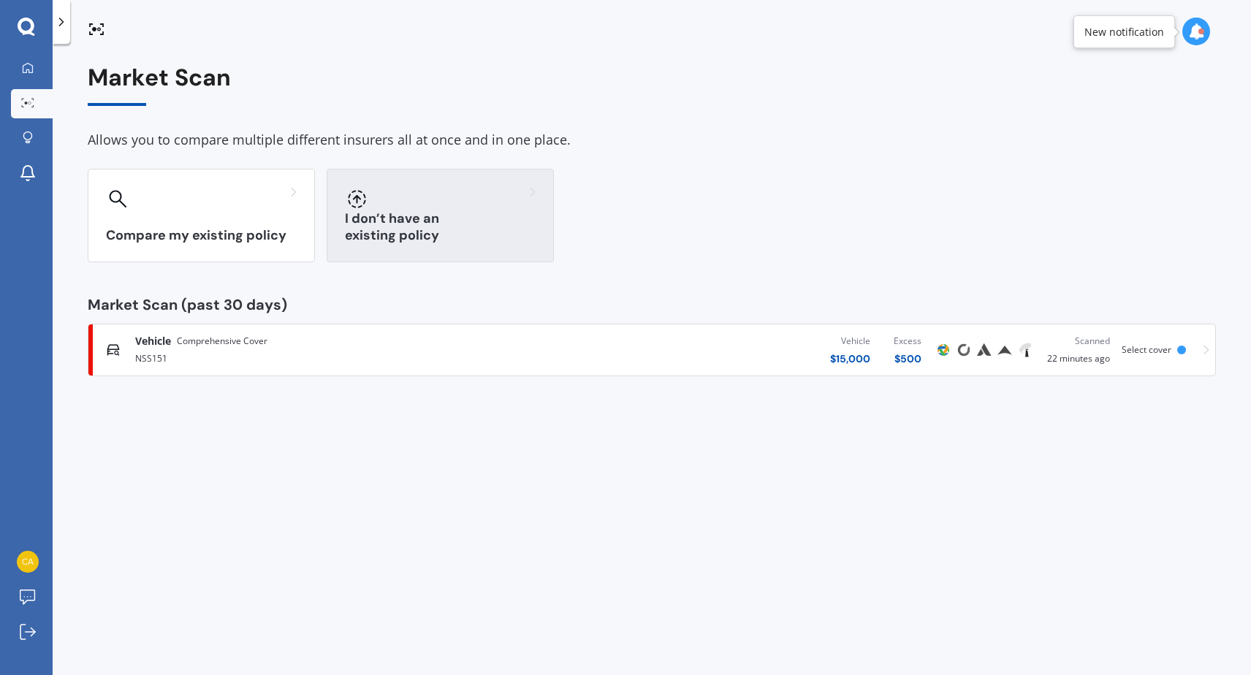
click at [405, 236] on h3 "I don’t have an existing policy" at bounding box center [440, 228] width 191 height 34
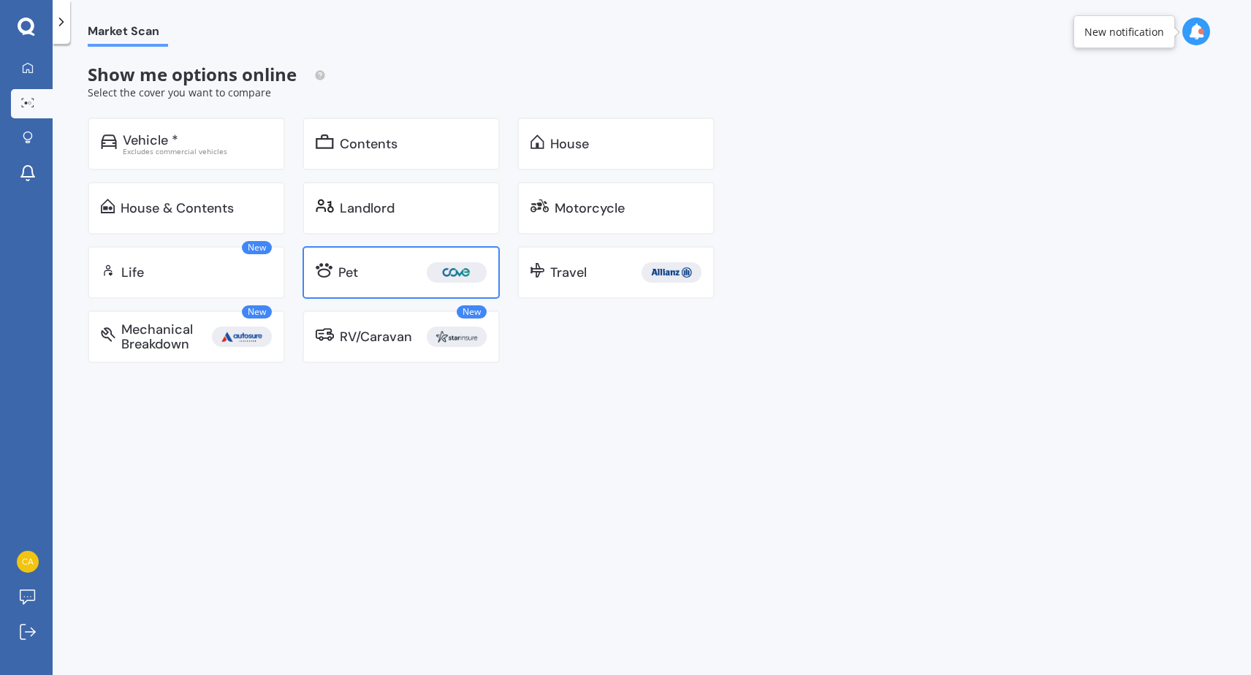
click at [342, 283] on link "Pet" at bounding box center [401, 272] width 197 height 53
